Goal: Navigation & Orientation: Find specific page/section

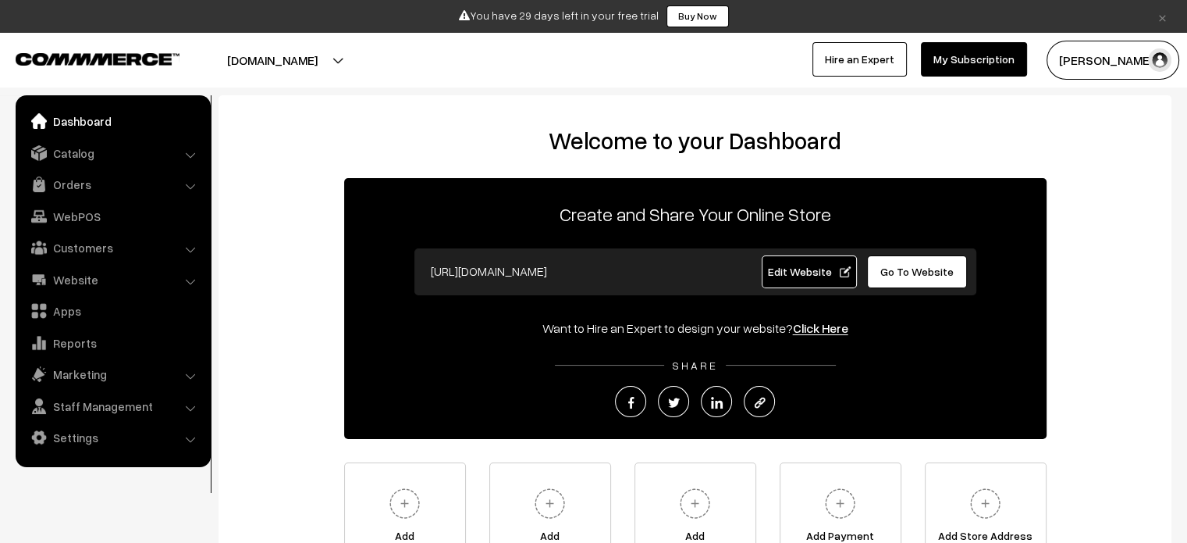
drag, startPoint x: 0, startPoint y: 0, endPoint x: 60, endPoint y: 59, distance: 83.9
click at [60, 59] on img at bounding box center [98, 59] width 164 height 12
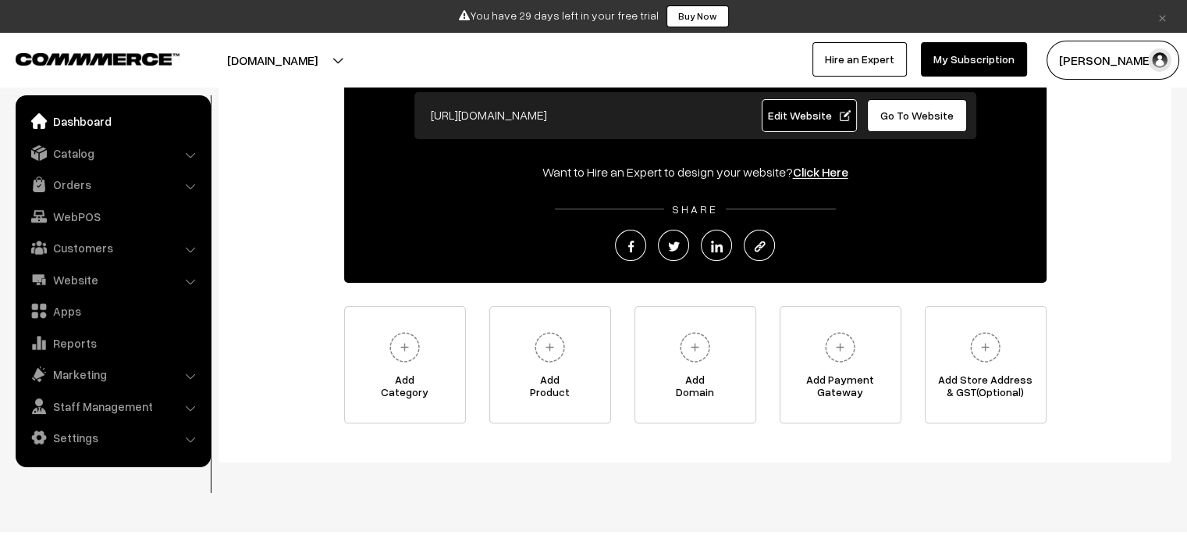
scroll to position [176, 0]
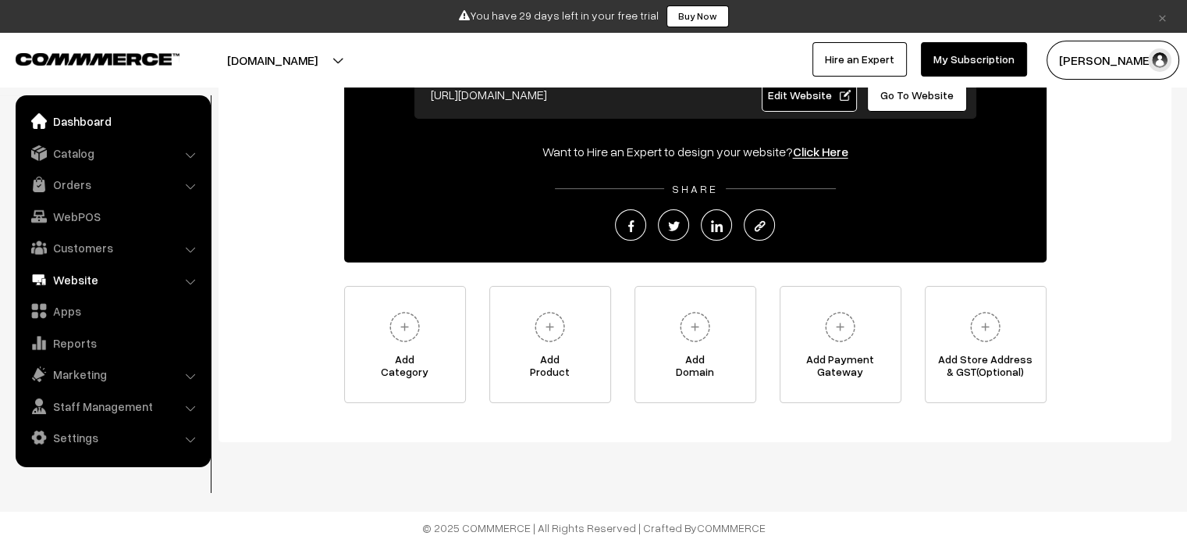
click at [62, 277] on link "Website" at bounding box center [113, 279] width 186 height 28
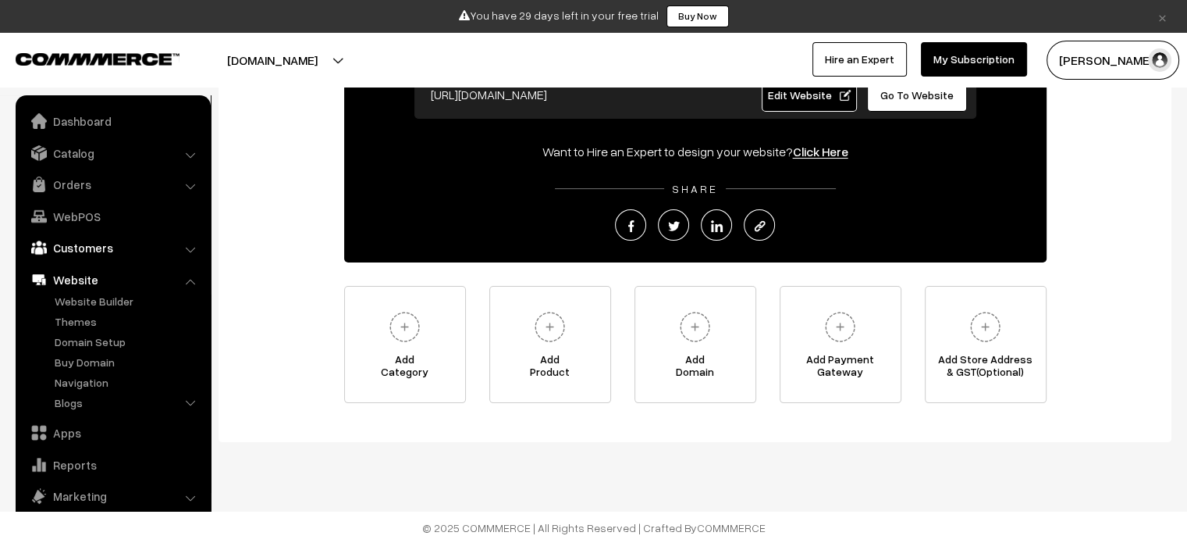
click at [64, 252] on link "Customers" at bounding box center [113, 247] width 186 height 28
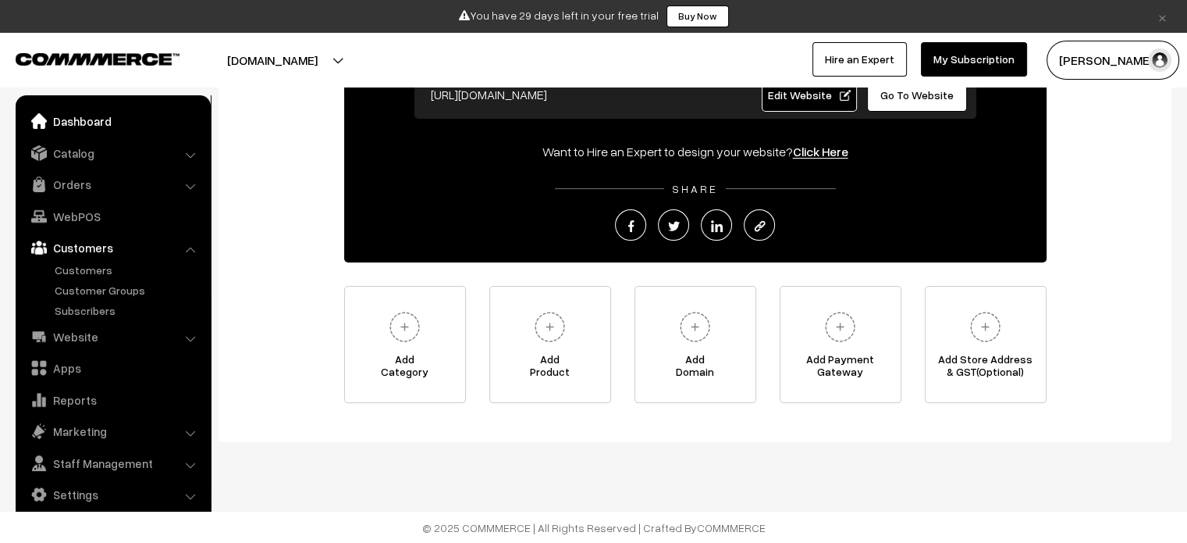
click at [79, 124] on link "Dashboard" at bounding box center [113, 121] width 186 height 28
